Goal: Information Seeking & Learning: Learn about a topic

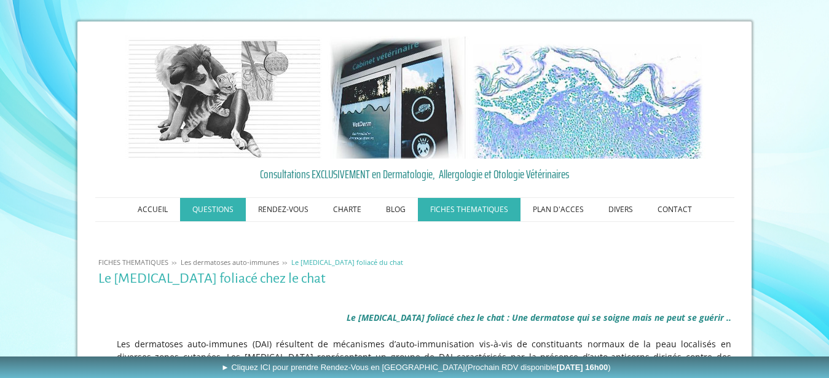
click at [222, 212] on link "QUESTIONS" at bounding box center [213, 209] width 66 height 23
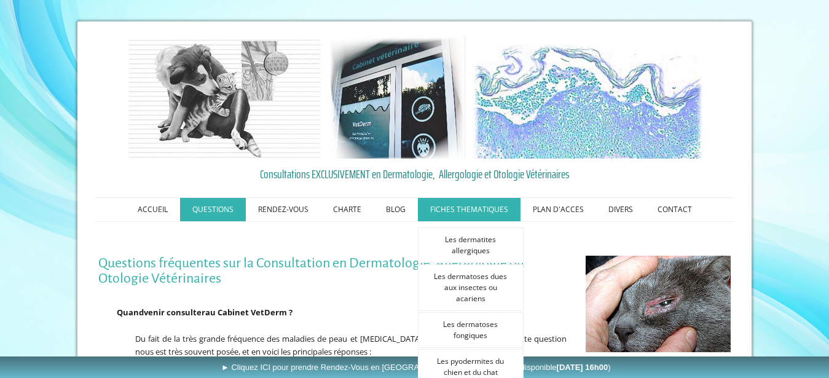
click at [473, 210] on link "FICHES THEMATIQUES" at bounding box center [469, 209] width 103 height 23
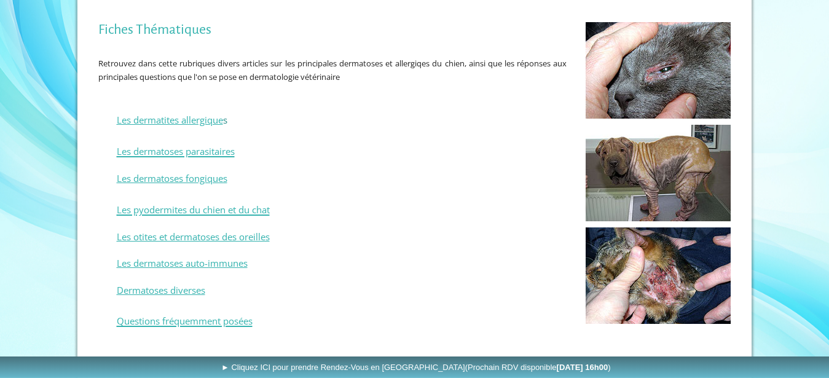
scroll to position [251, 0]
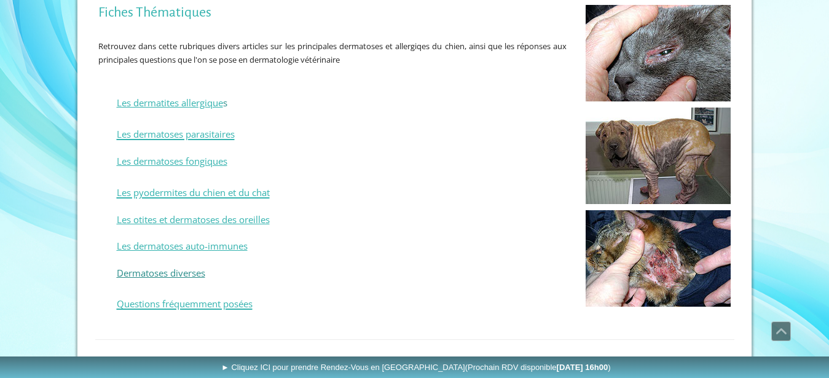
click at [169, 274] on span "Dermatoses diverses" at bounding box center [161, 273] width 89 height 12
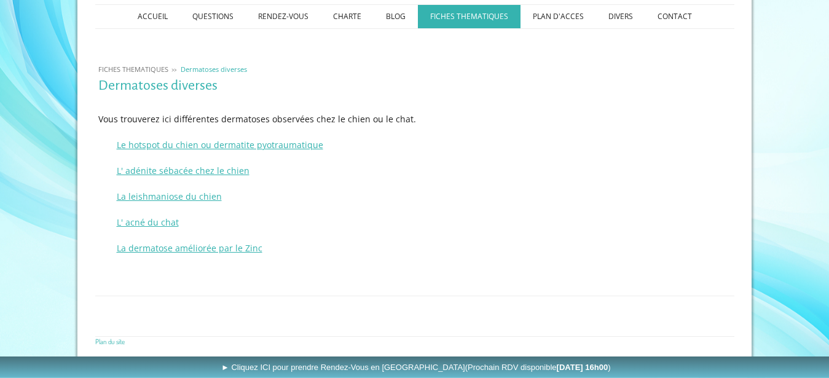
scroll to position [196, 0]
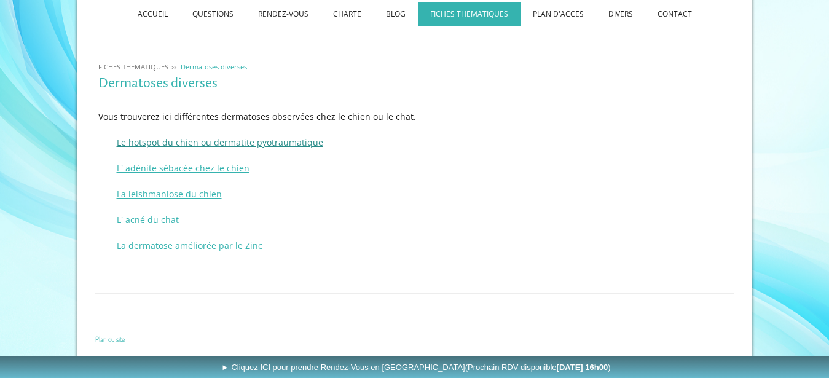
click at [256, 143] on span "Le hotspot du chien ou dermatite pyotraumatique" at bounding box center [220, 142] width 207 height 12
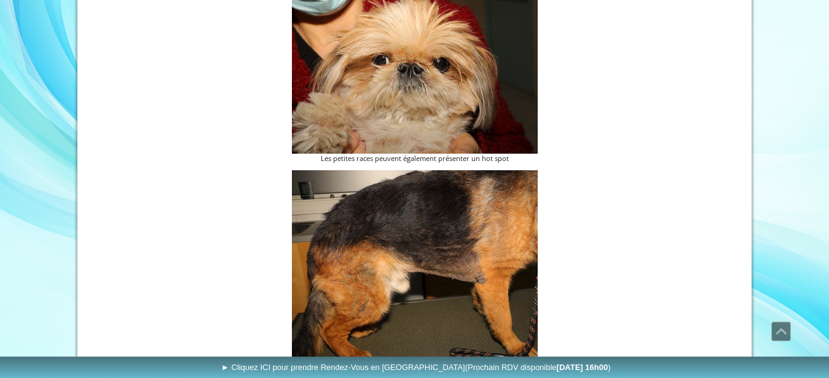
scroll to position [2563, 0]
